Goal: Information Seeking & Learning: Find contact information

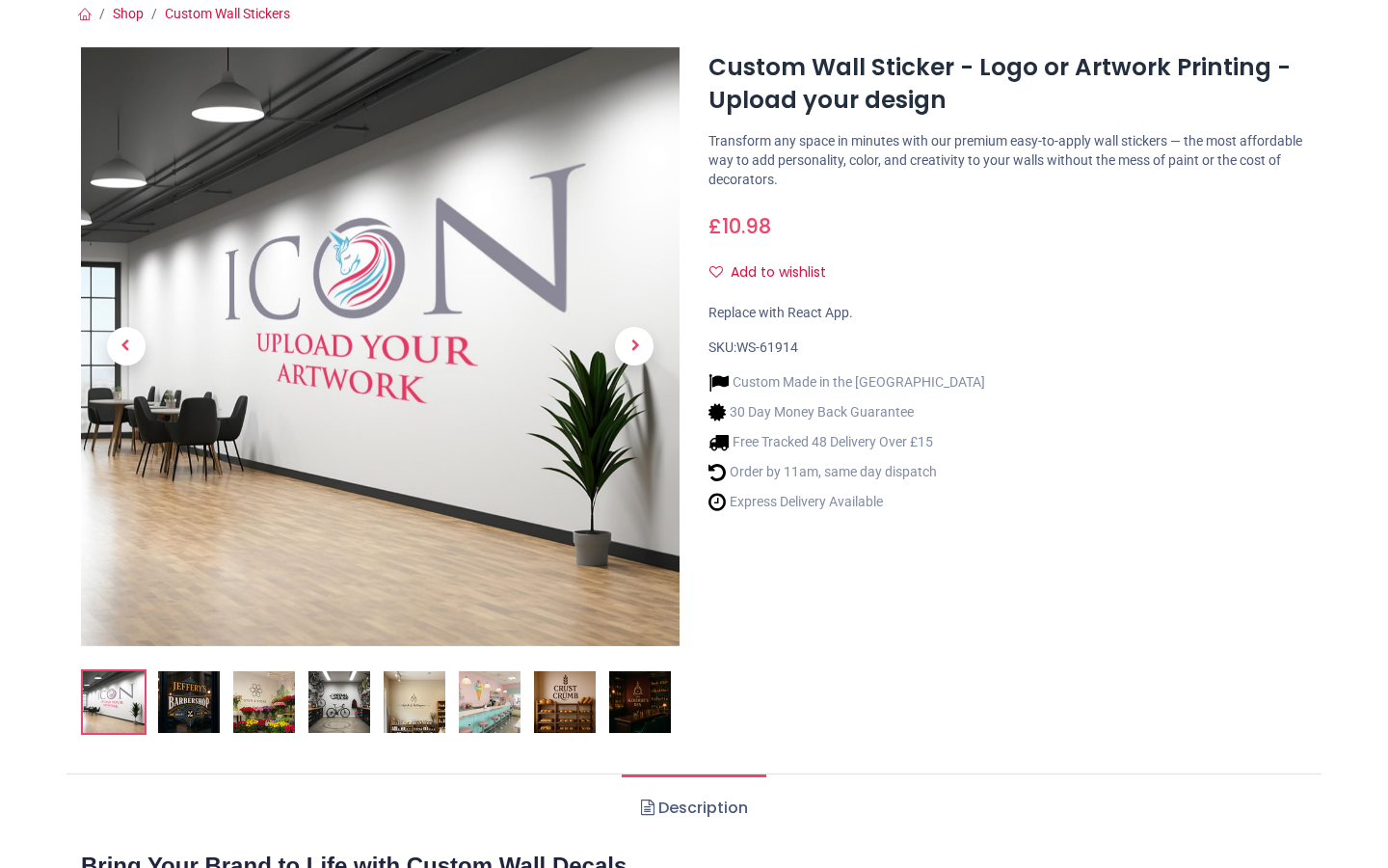
scroll to position [194, 0]
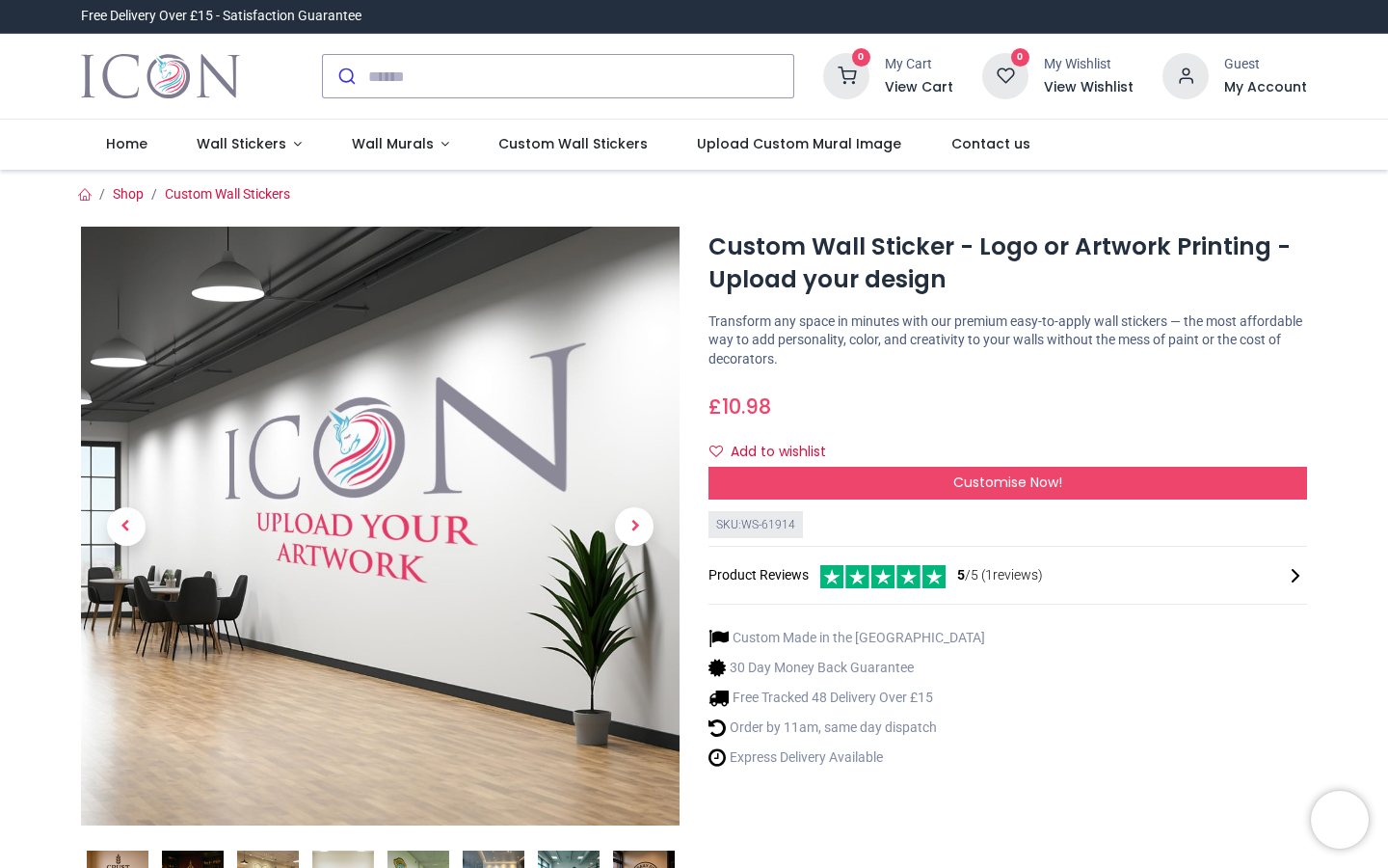
click at [1239, 92] on h6 "My Account" at bounding box center [1266, 87] width 83 height 19
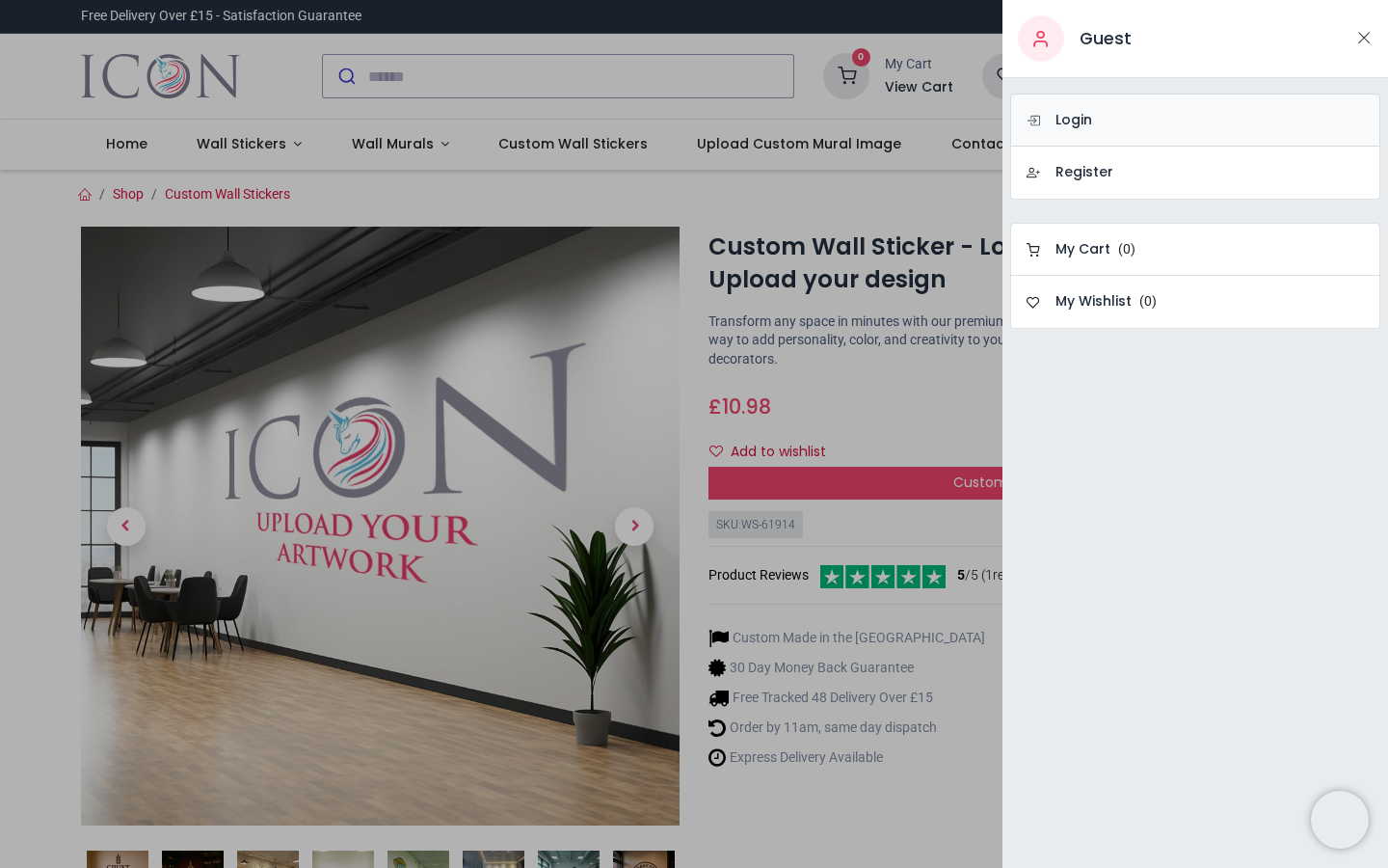
click at [1171, 122] on link "Login" at bounding box center [1195, 120] width 370 height 53
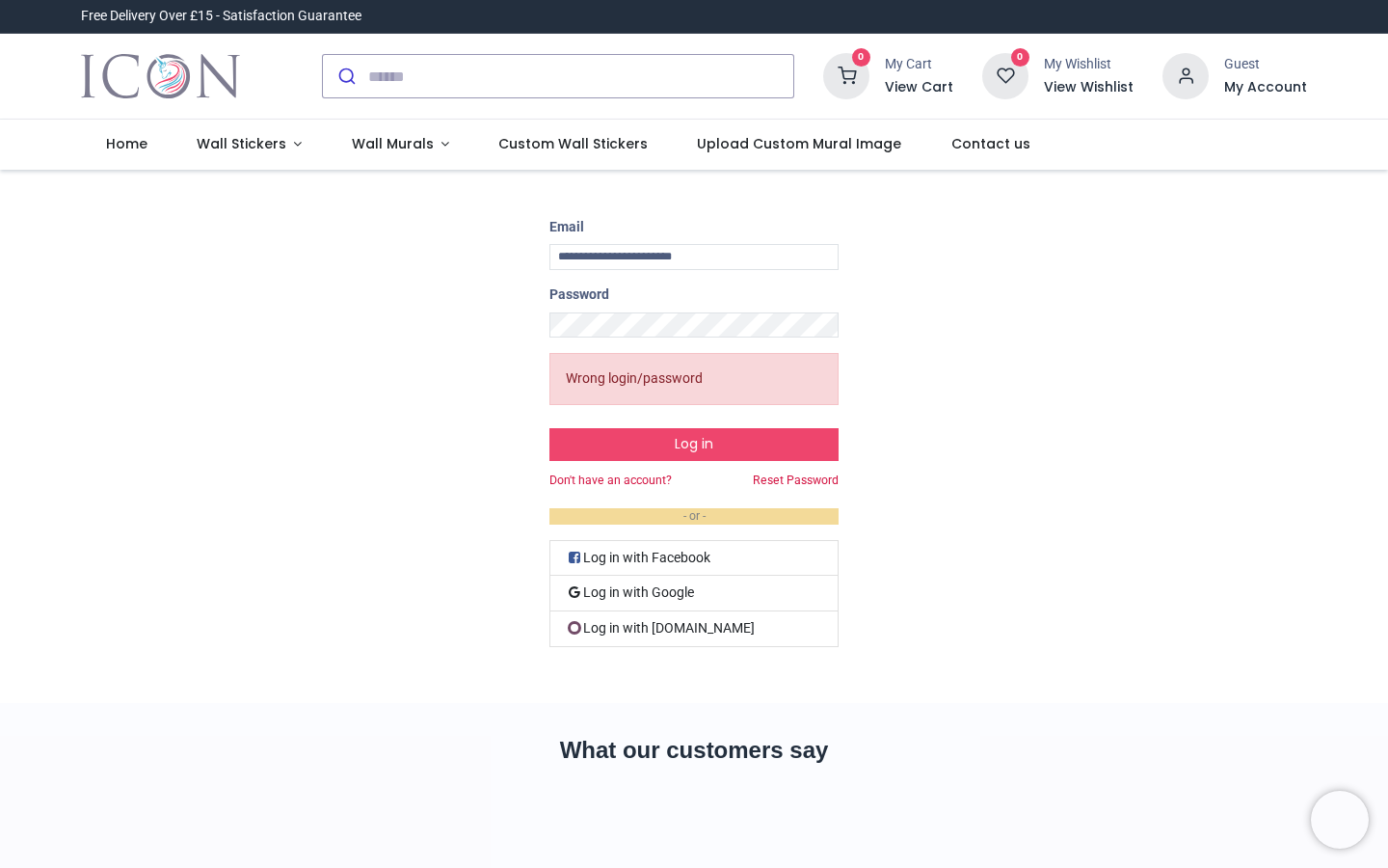
click at [1276, 75] on div "Guest My Account" at bounding box center [1266, 76] width 83 height 42
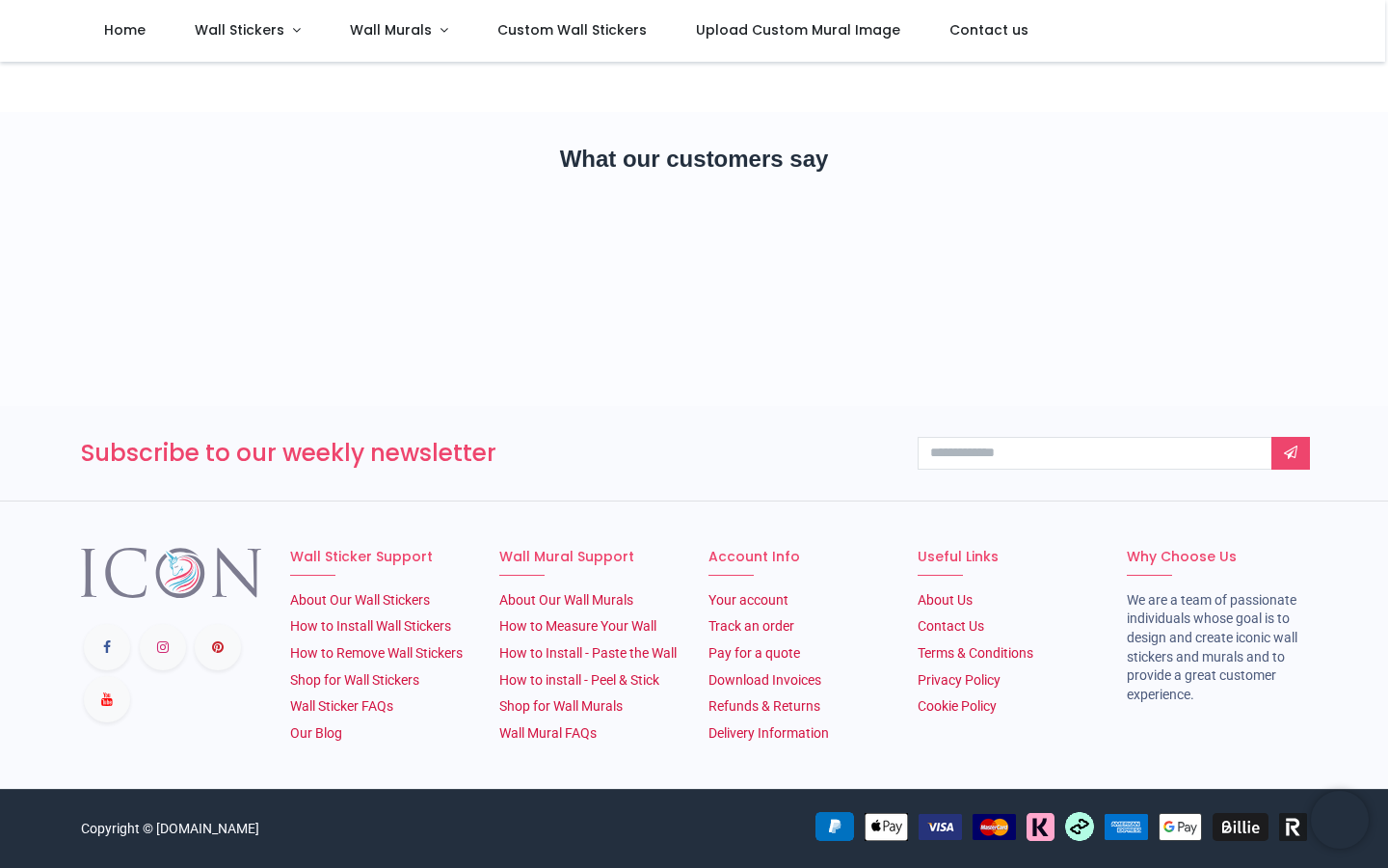
scroll to position [482, 0]
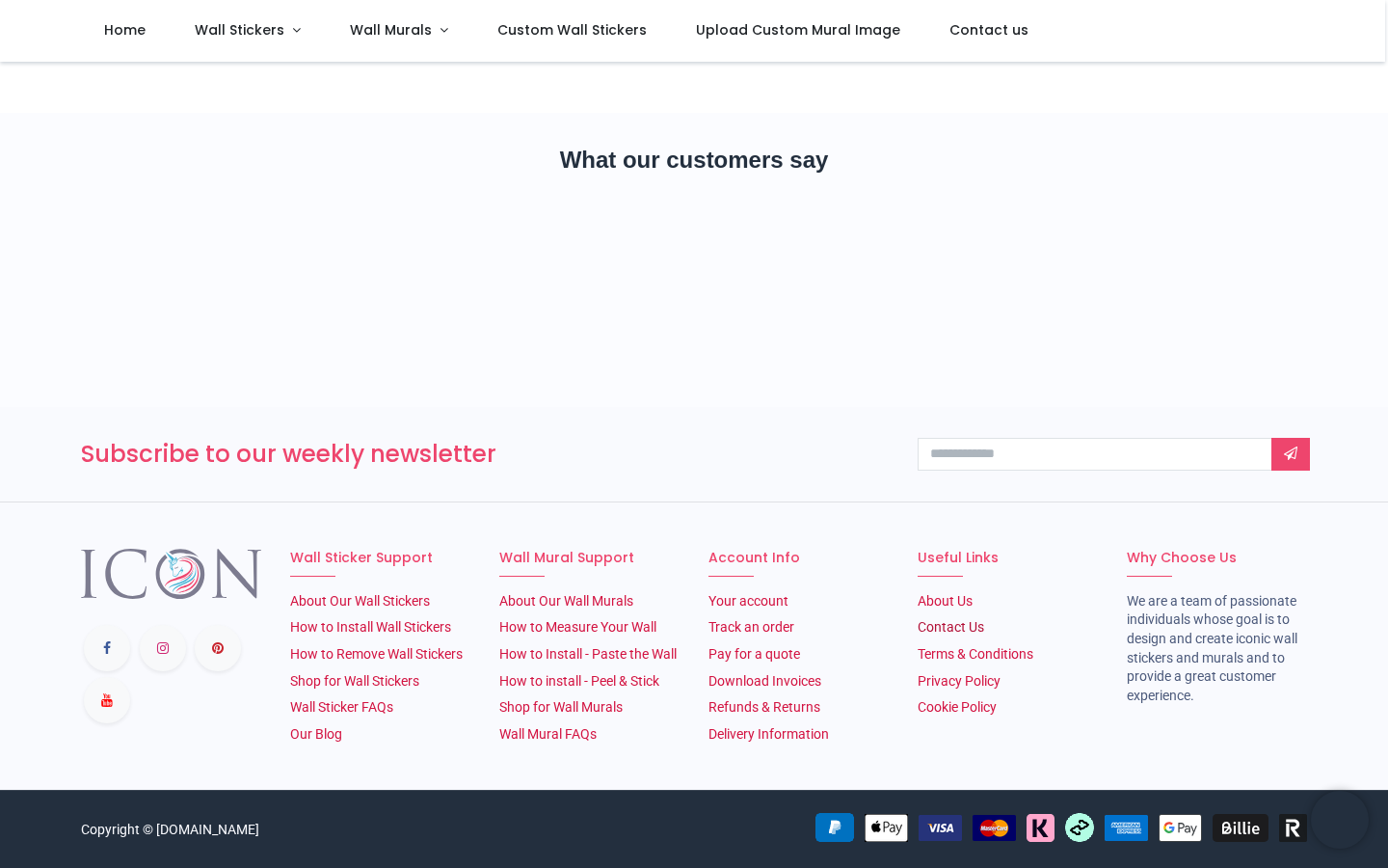
click at [957, 621] on link "Contact Us" at bounding box center [951, 627] width 66 height 16
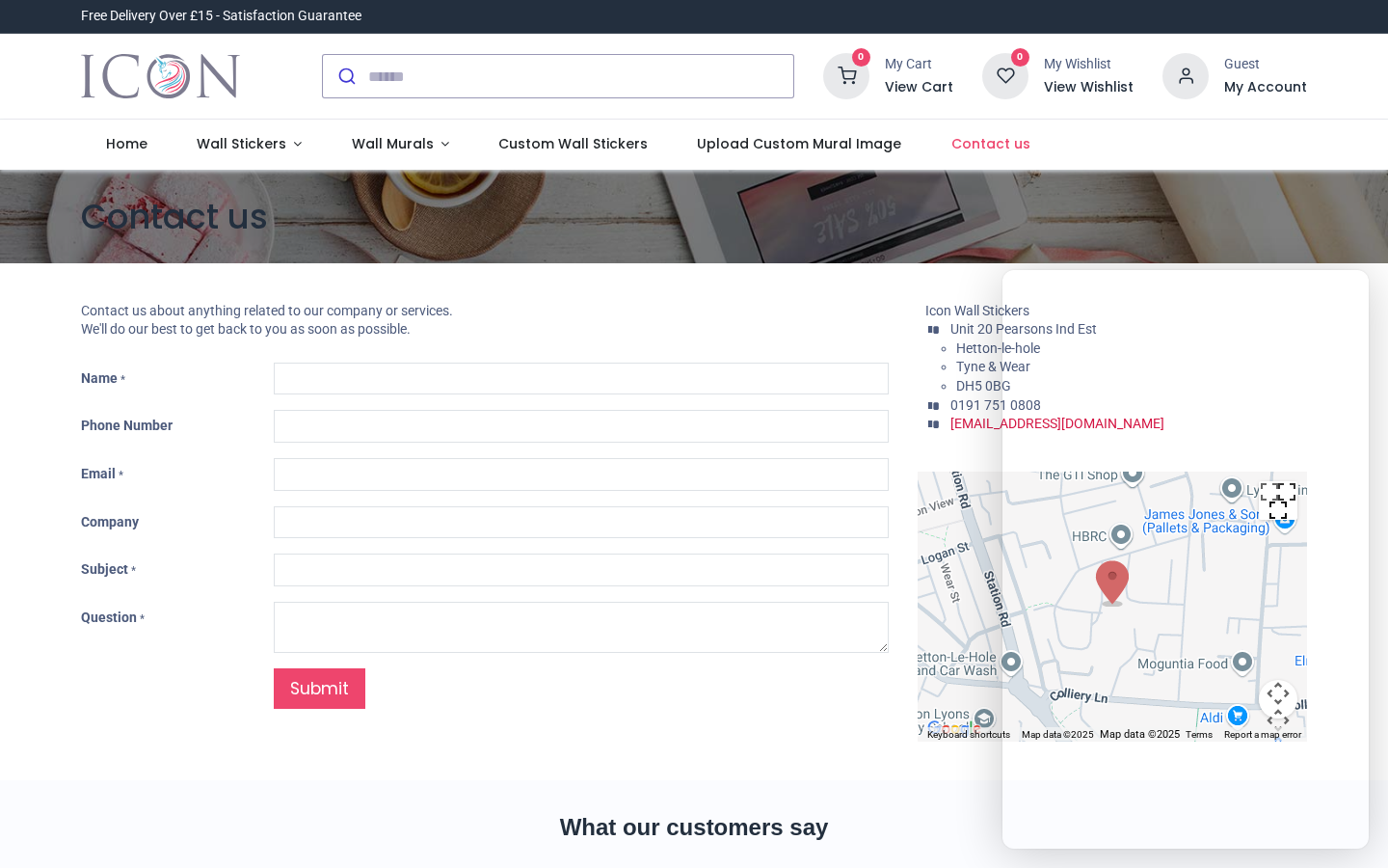
type input "***"
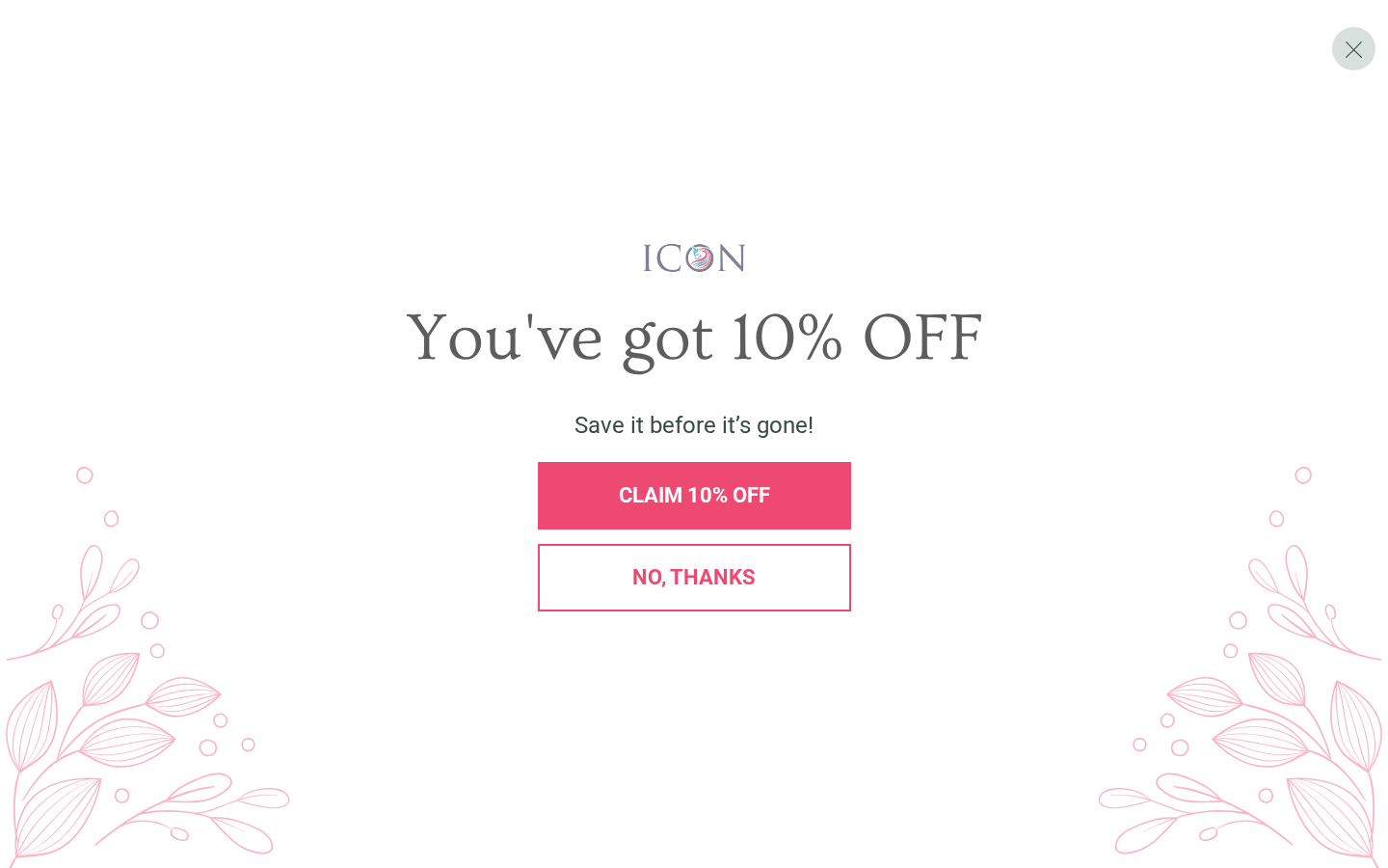
click at [742, 573] on span "No, thanks" at bounding box center [694, 576] width 123 height 24
